Goal: Task Accomplishment & Management: Manage account settings

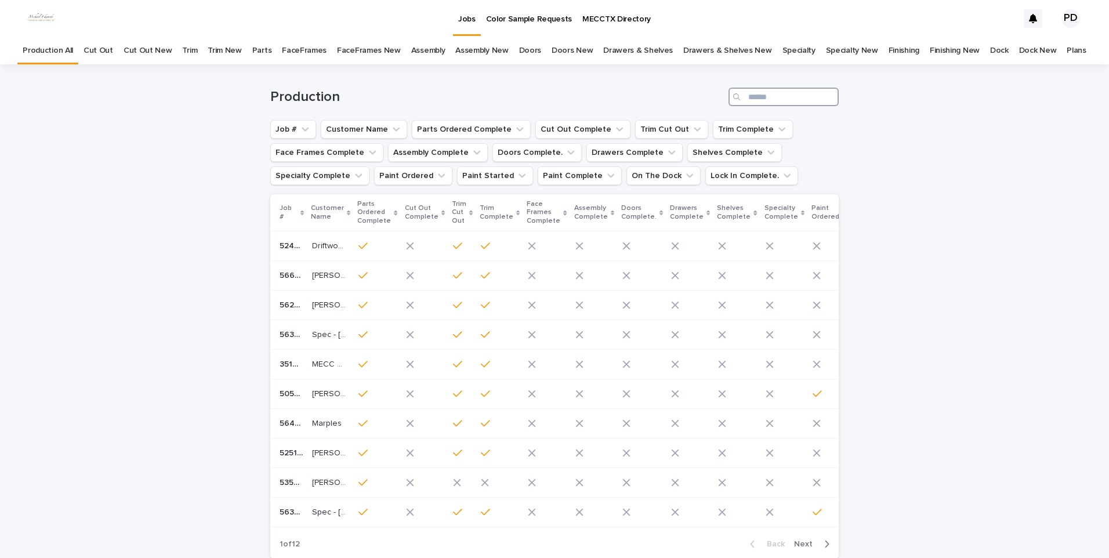
click at [829, 102] on input "Search" at bounding box center [784, 97] width 110 height 19
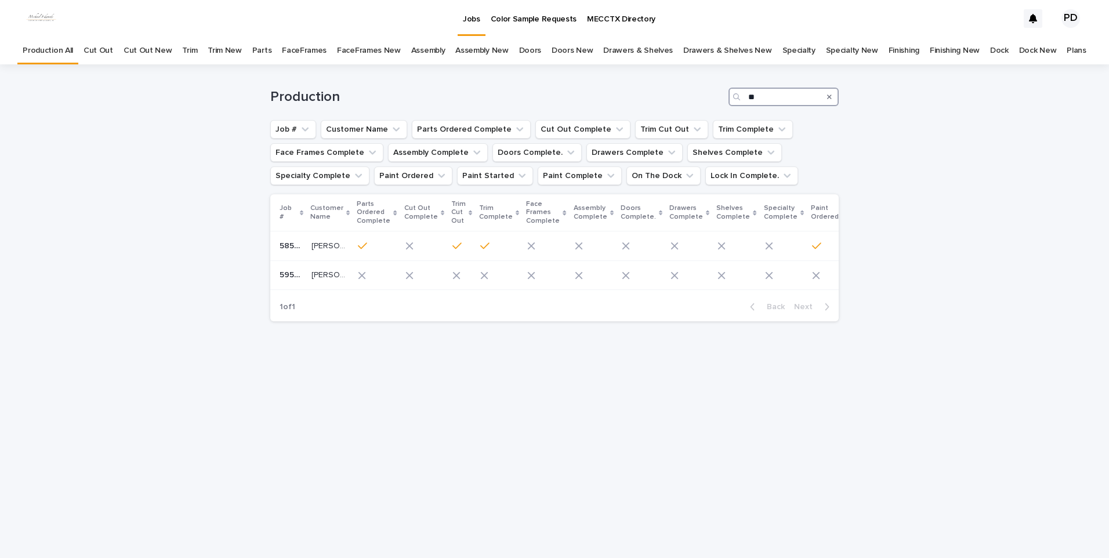
type input "*"
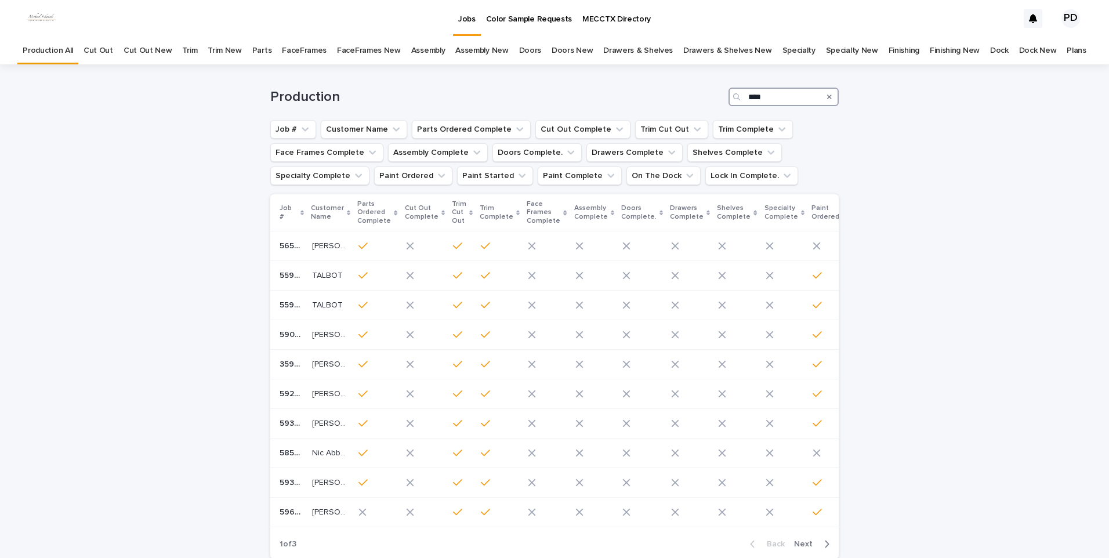
type input "****"
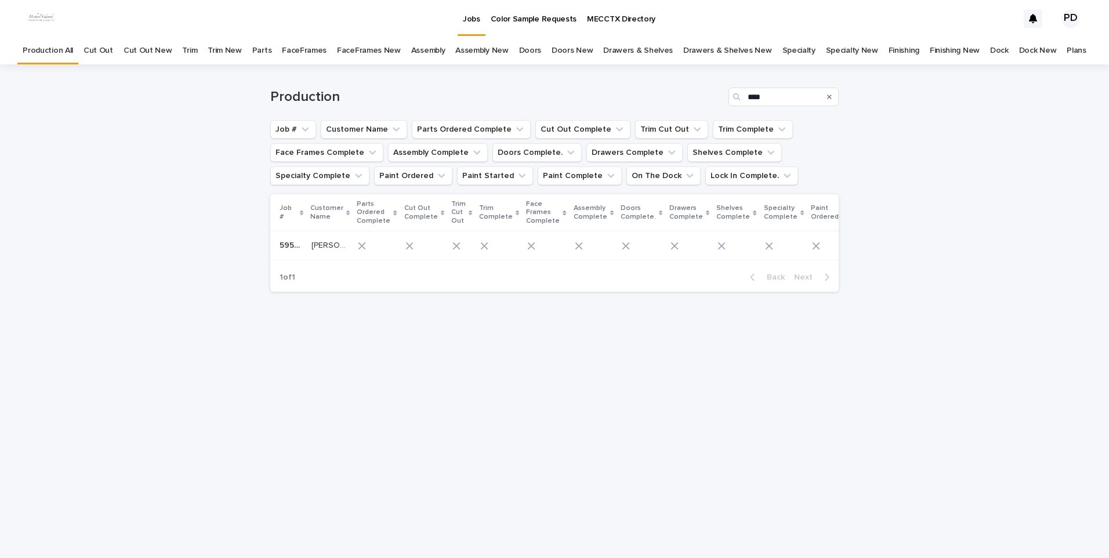
click at [313, 244] on p "[PERSON_NAME]" at bounding box center [330, 244] width 37 height 12
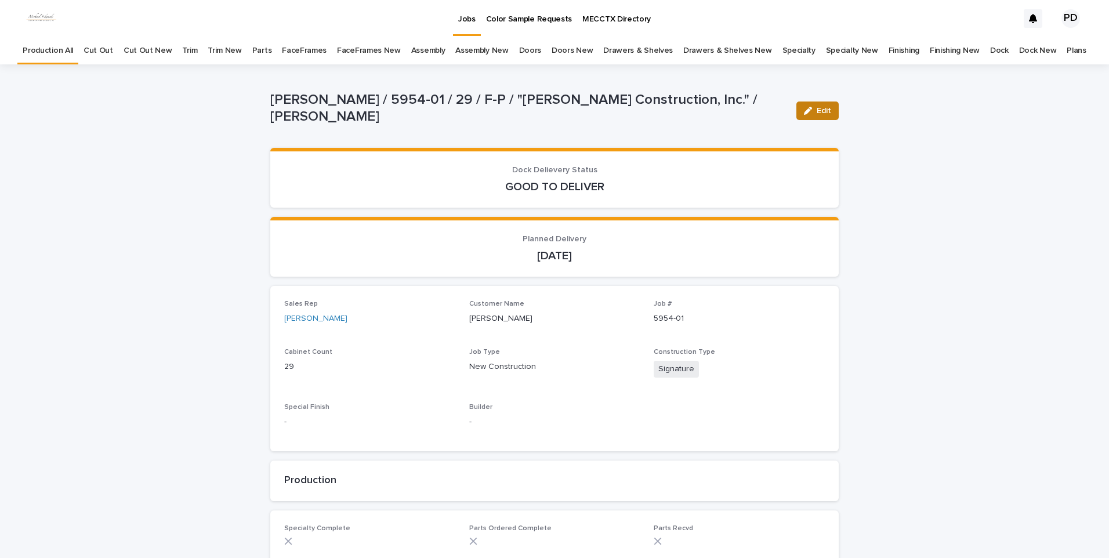
click at [824, 110] on span "Edit" at bounding box center [824, 111] width 15 height 8
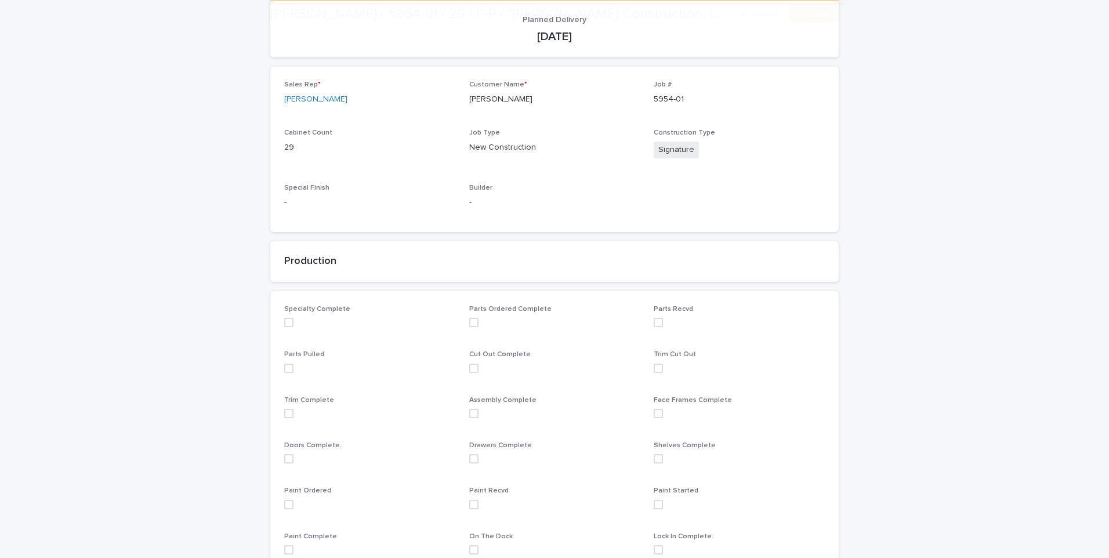
scroll to position [406, 0]
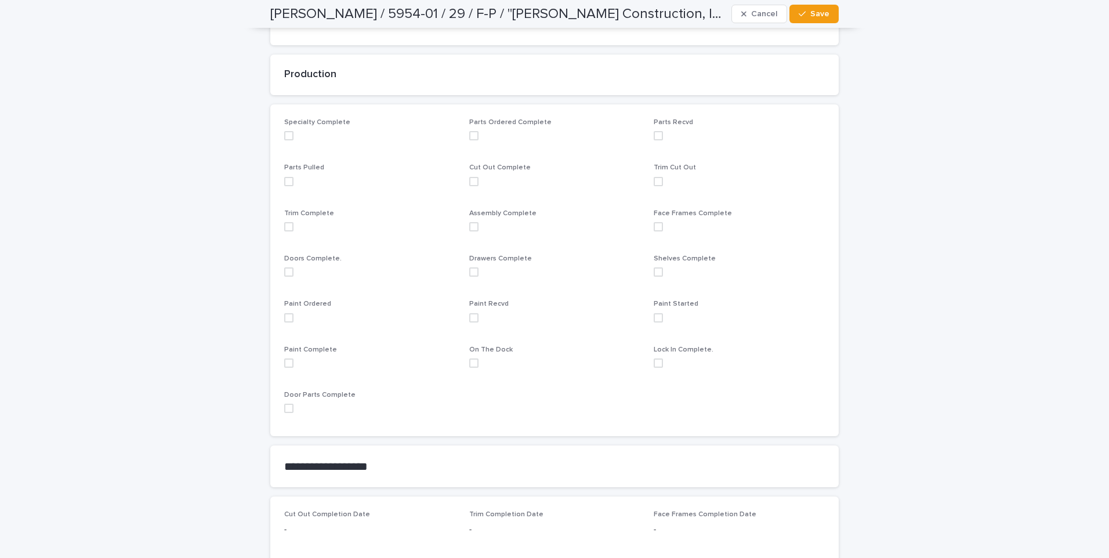
click at [284, 317] on span at bounding box center [288, 317] width 9 height 9
click at [1052, 151] on div "Loading... Saving… Loading... Saving… [PERSON_NAME] / 5954-01 / 29 / F-P / "[PE…" at bounding box center [554, 298] width 1109 height 1281
click at [811, 13] on span "Save" at bounding box center [820, 14] width 19 height 8
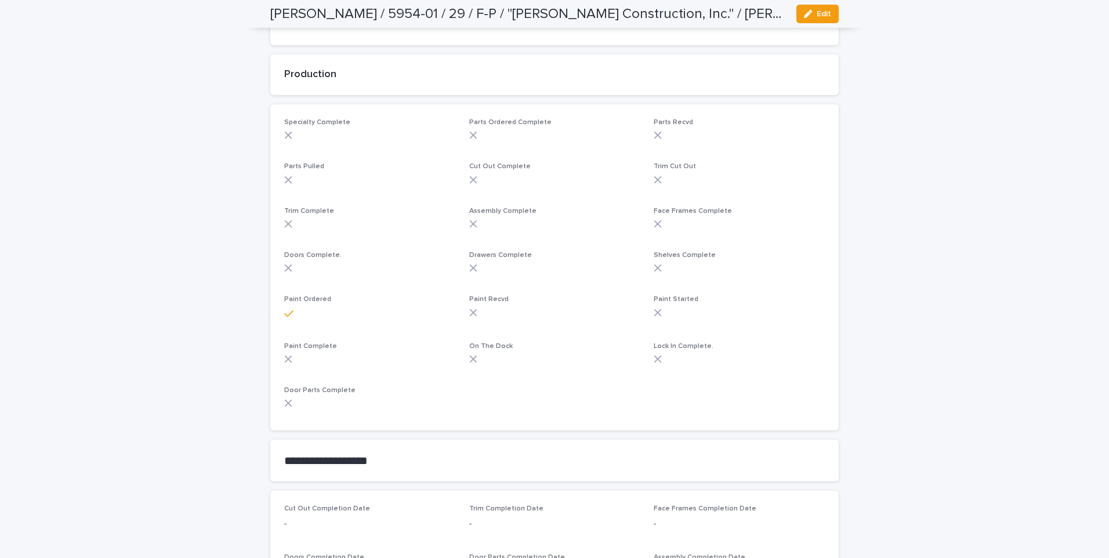
scroll to position [392, 0]
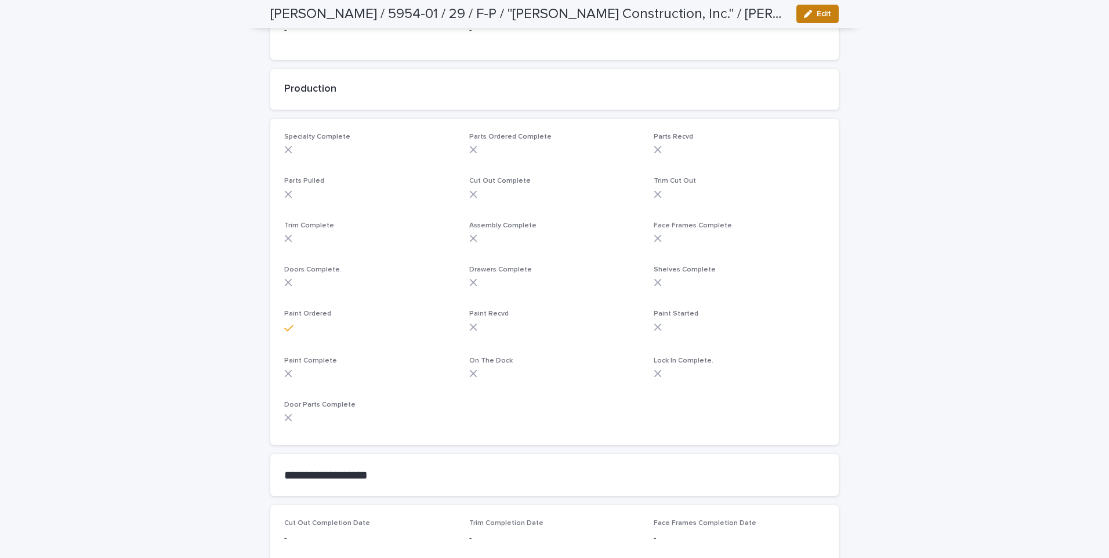
click at [821, 12] on span "Edit" at bounding box center [824, 14] width 15 height 8
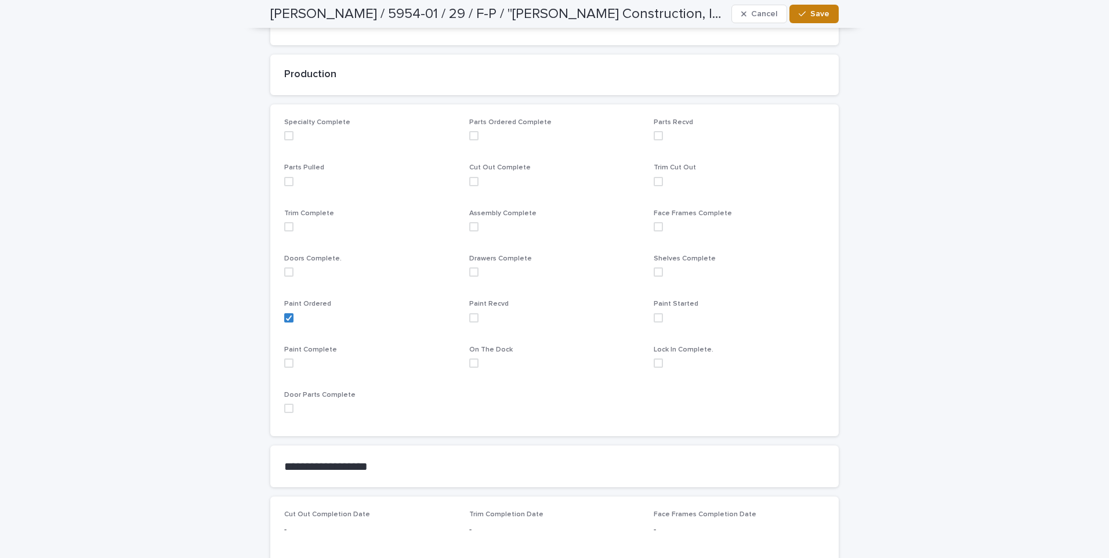
click at [818, 14] on span "Save" at bounding box center [820, 14] width 19 height 8
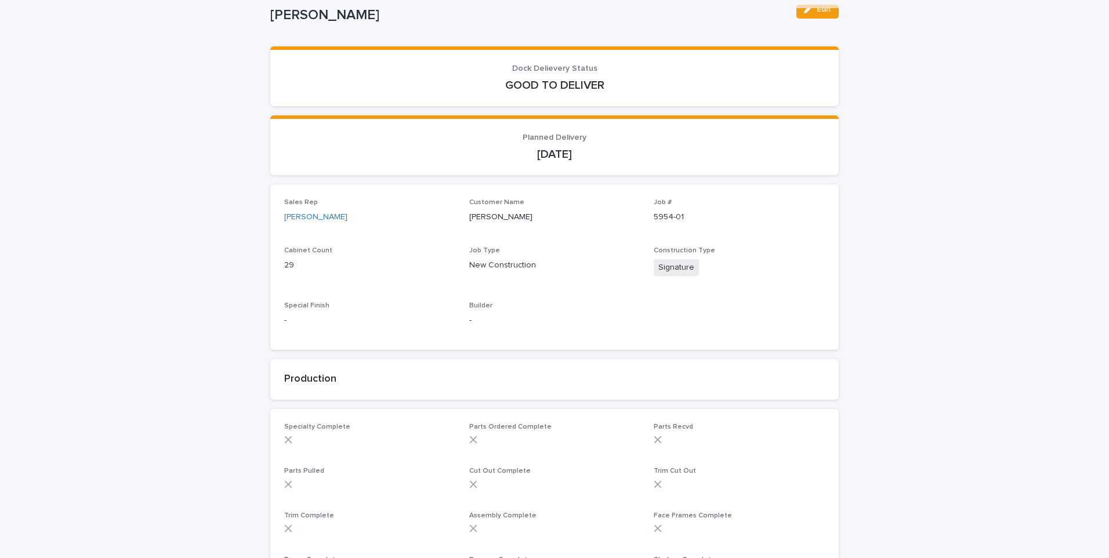
scroll to position [0, 0]
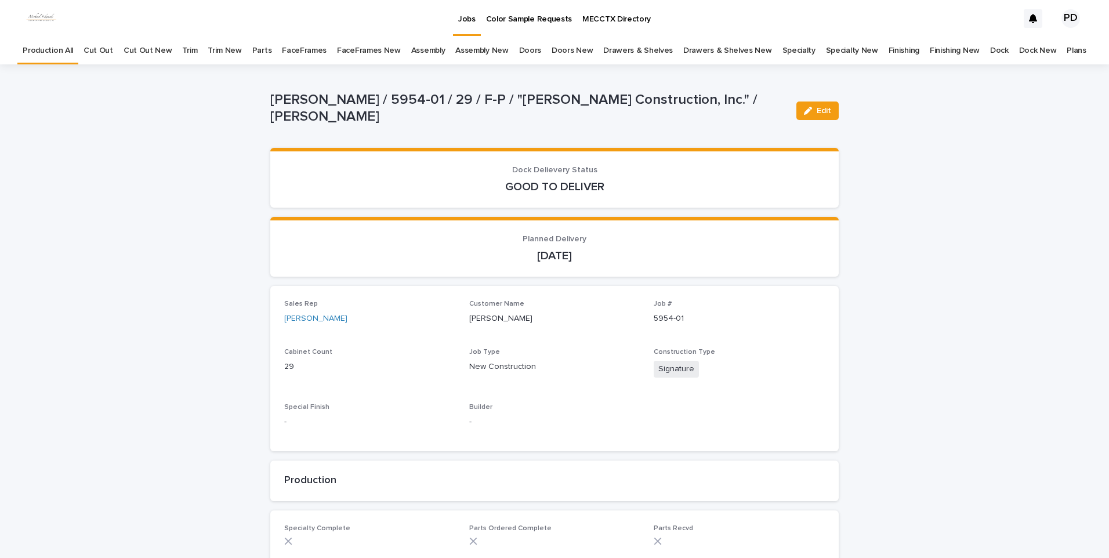
click at [460, 24] on link "Jobs" at bounding box center [467, 17] width 28 height 34
